Goal: Find contact information: Find contact information

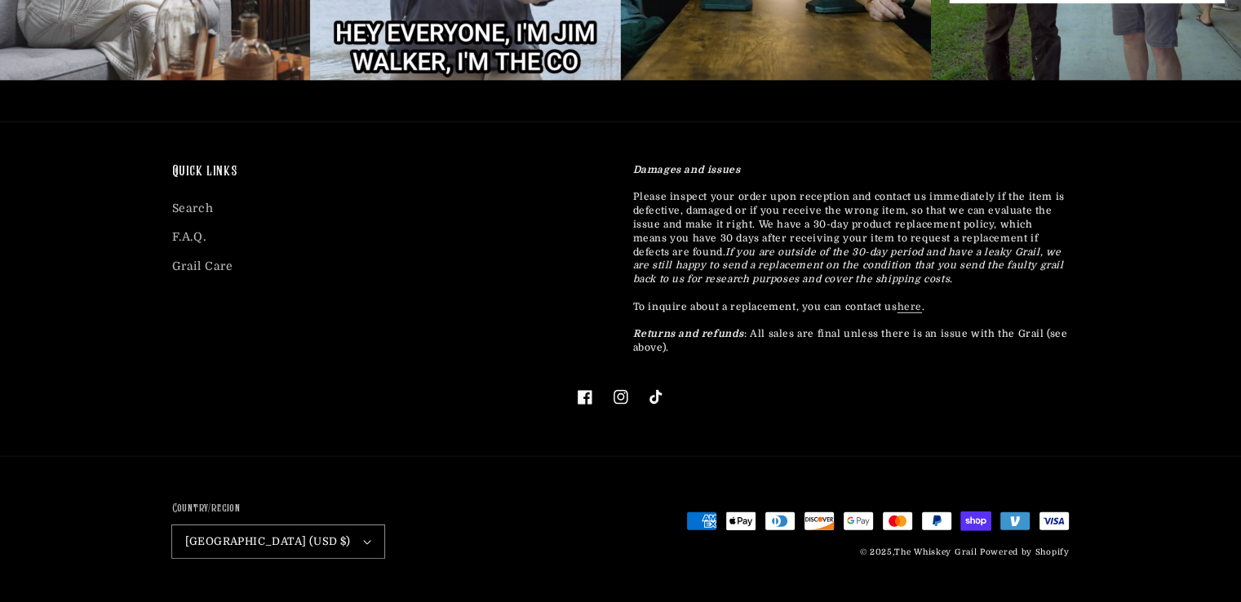
scroll to position [4717, 0]
drag, startPoint x: 978, startPoint y: 552, endPoint x: 917, endPoint y: 555, distance: 60.4
click at [917, 555] on div "© 2025, The Whiskey Grail Powered by Shopify" at bounding box center [964, 551] width 210 height 16
copy link "Whiskey Grail"
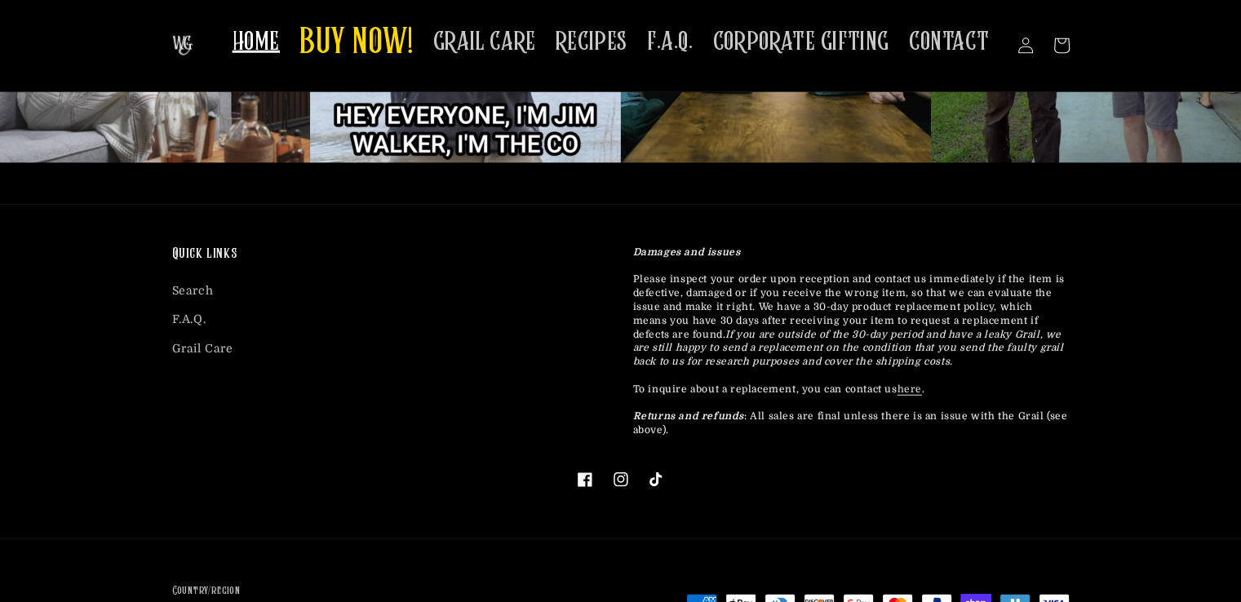
scroll to position [4554, 0]
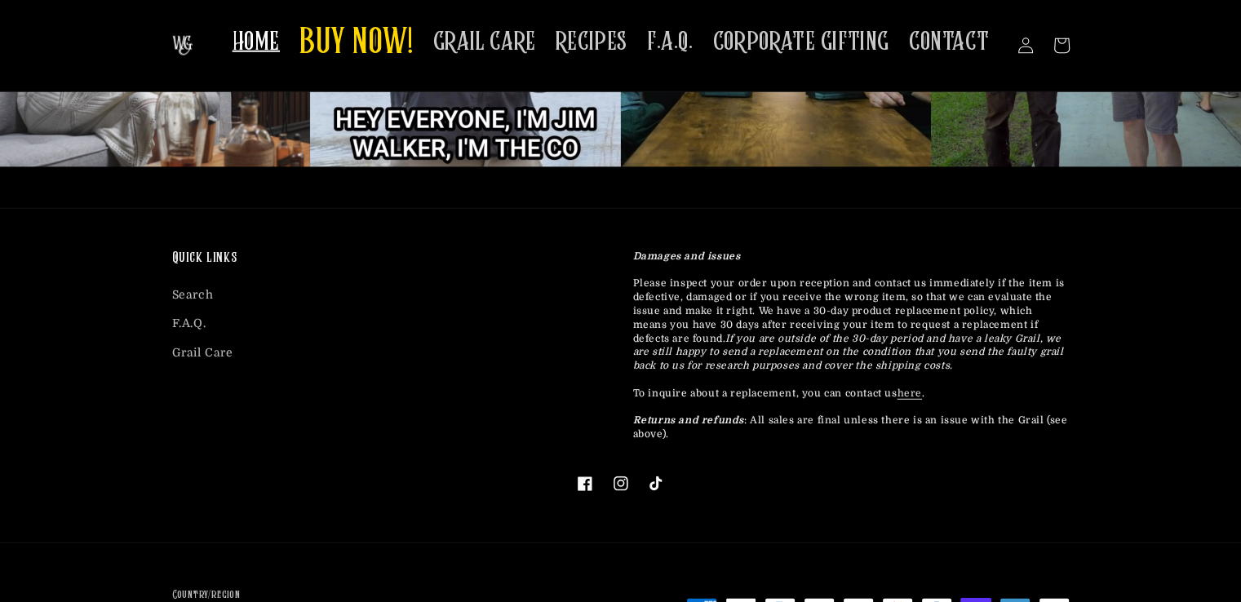
click at [279, 37] on span "HOME" at bounding box center [256, 42] width 47 height 32
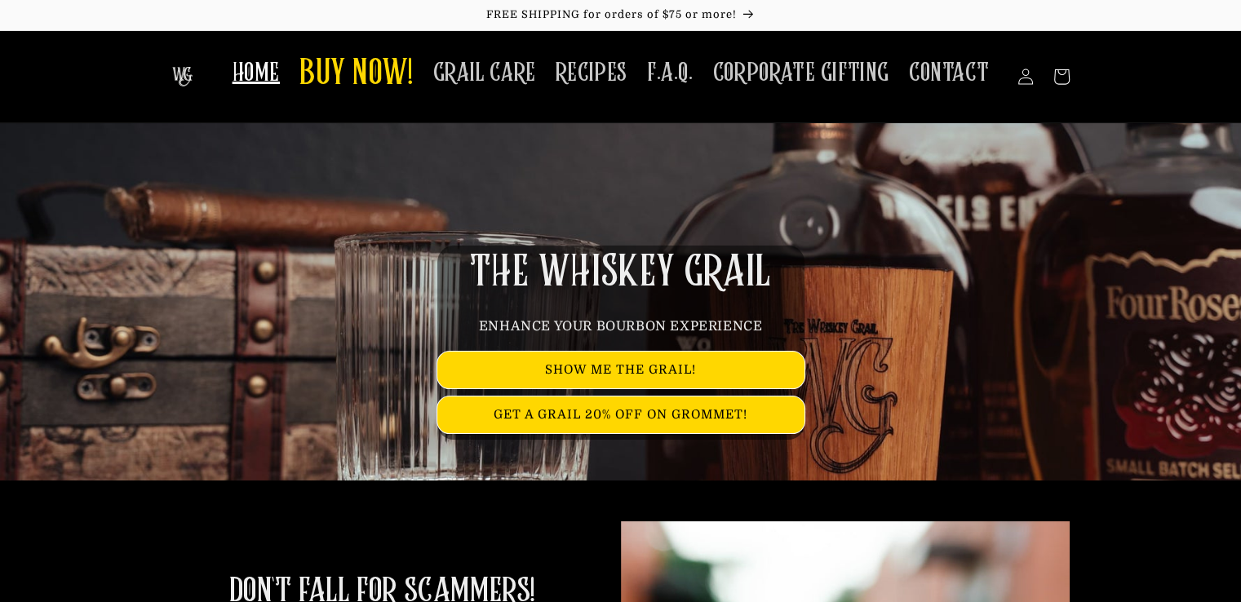
click at [1019, 167] on div "THE WHISKEY GRAIL ENHANCE YOUR BOURBON EXPERIENCE SHOW ME THE GRAIL! GET A GRAI…" at bounding box center [620, 301] width 979 height 357
click at [954, 81] on span "CONTACT" at bounding box center [949, 73] width 80 height 32
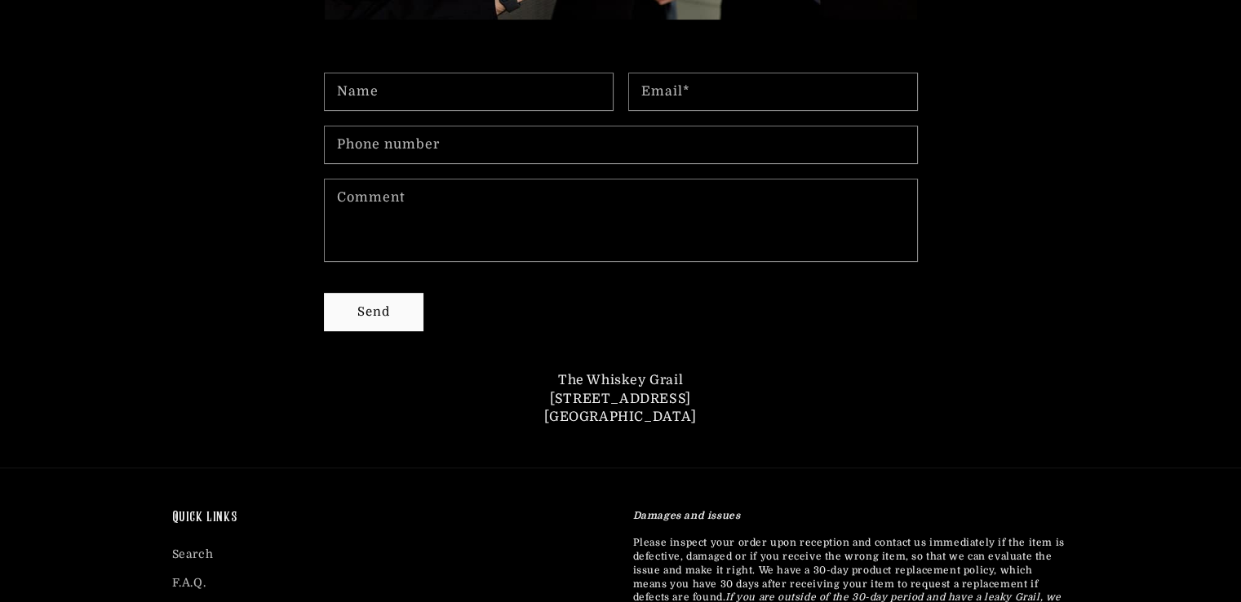
scroll to position [734, 0]
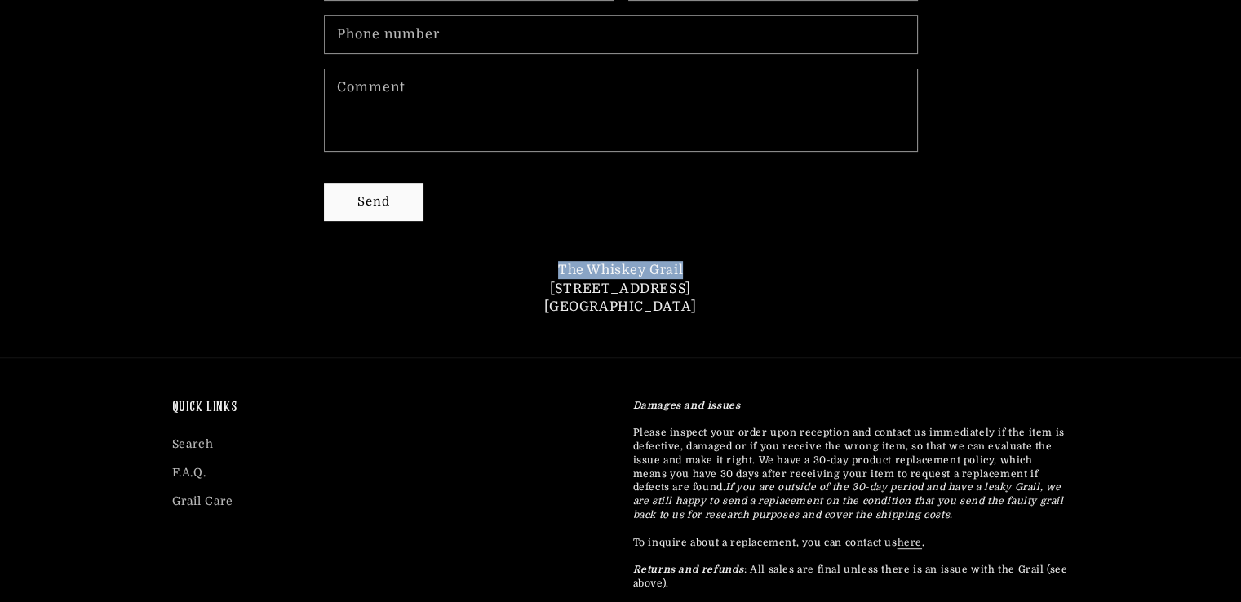
drag, startPoint x: 681, startPoint y: 258, endPoint x: 561, endPoint y: 263, distance: 120.1
click at [561, 263] on p "The Whiskey Grail 62 East Main Street Statesboro, GA 30458" at bounding box center [621, 288] width 637 height 55
copy p "The Whiskey Grail"
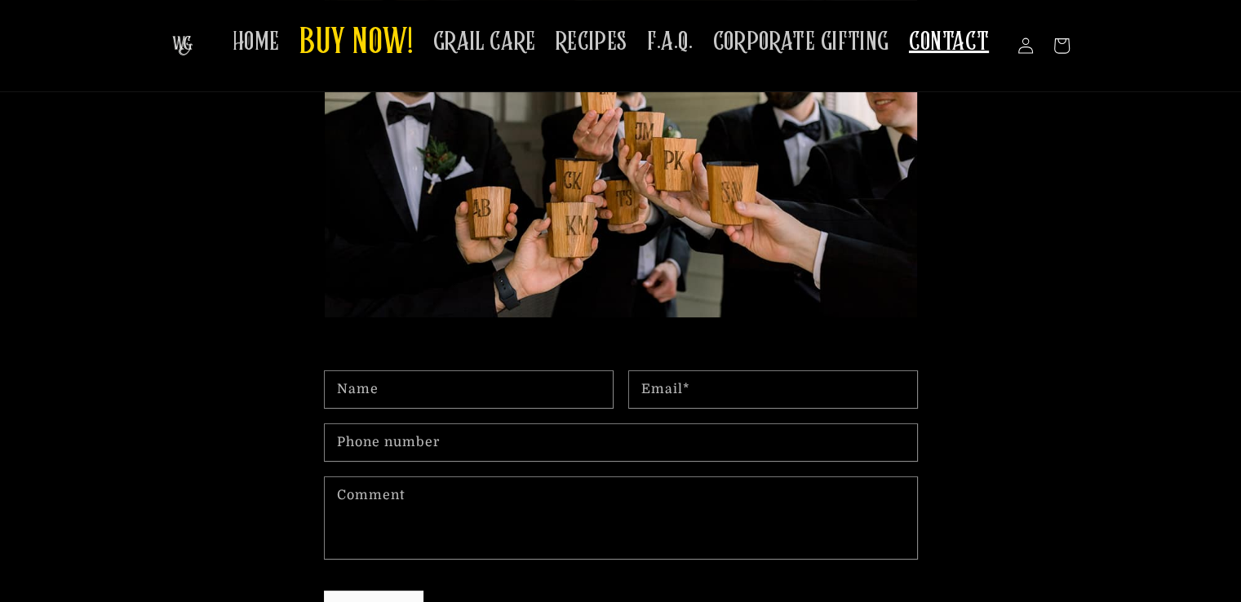
scroll to position [0, 0]
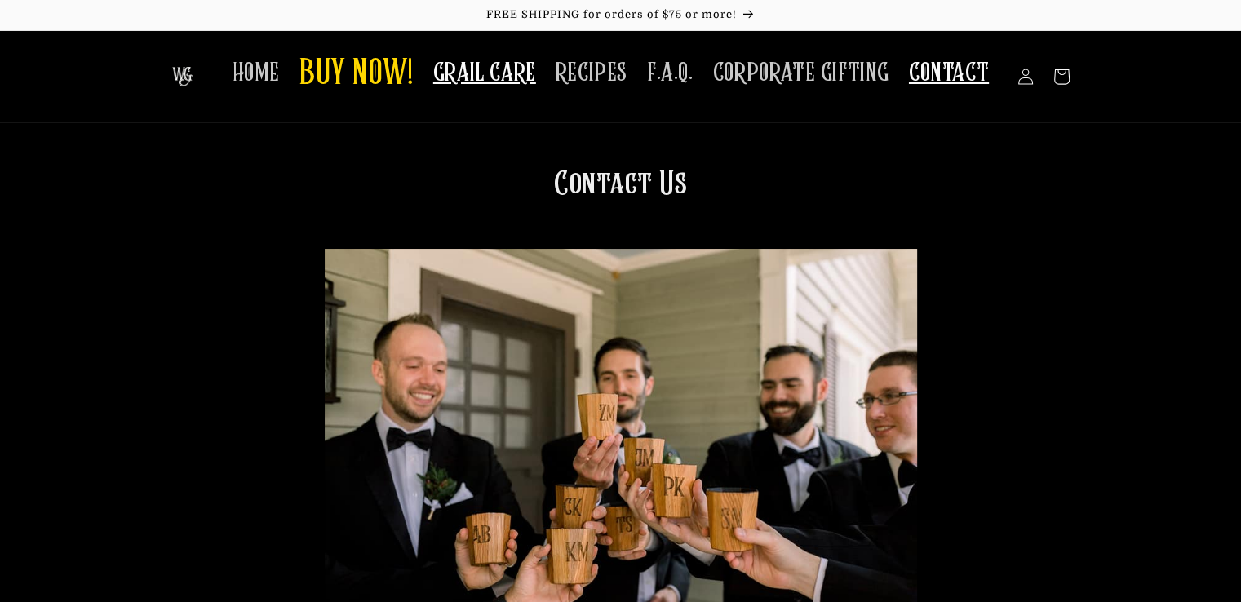
click at [493, 84] on span "GRAIL CARE" at bounding box center [484, 73] width 103 height 32
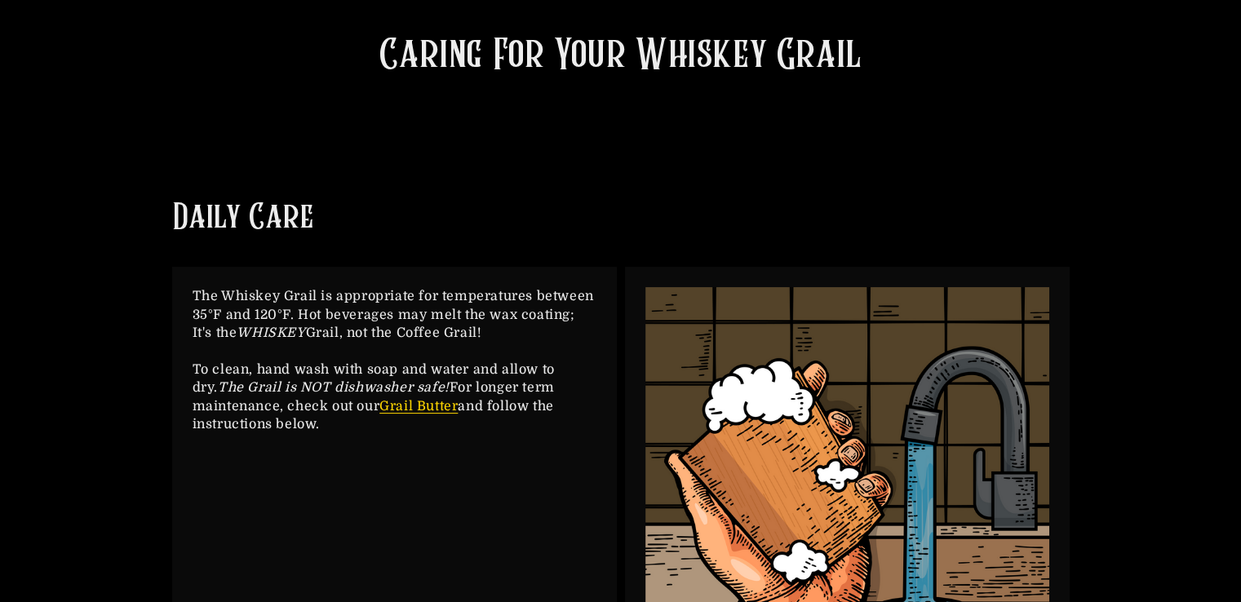
scroll to position [163, 0]
